Goal: Navigation & Orientation: Find specific page/section

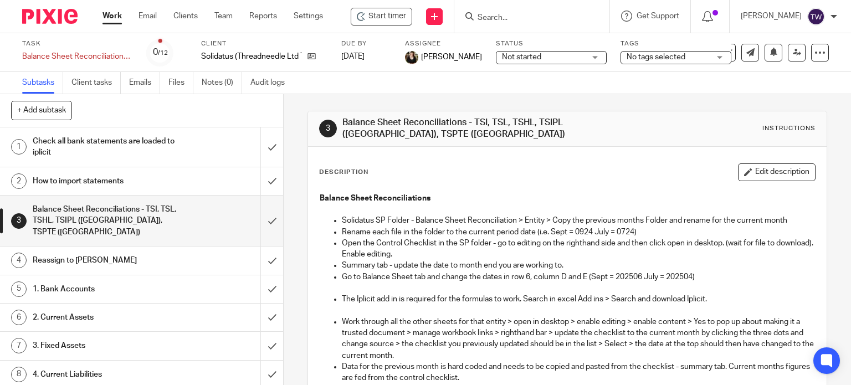
click at [113, 16] on link "Work" at bounding box center [112, 16] width 19 height 11
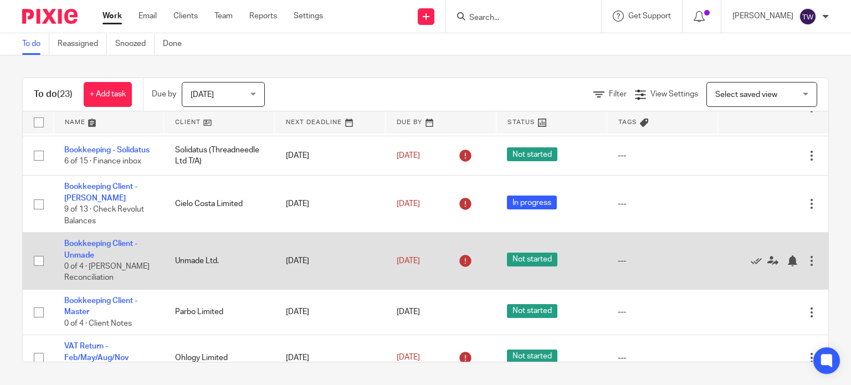
scroll to position [944, 0]
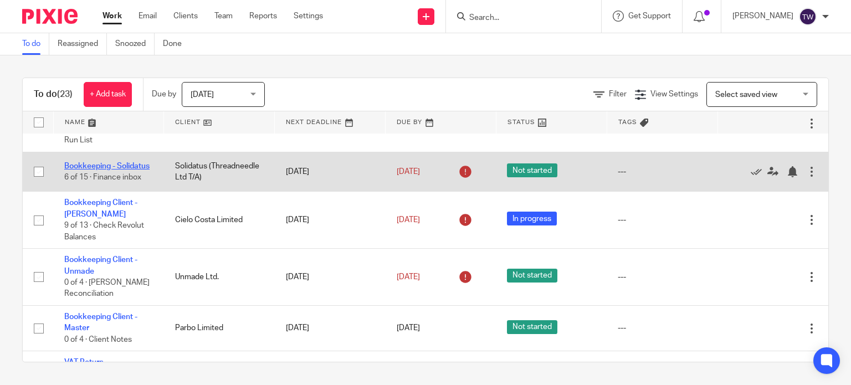
click at [101, 170] on link "Bookkeeping - Solidatus" at bounding box center [106, 166] width 85 height 8
